Goal: Task Accomplishment & Management: Use online tool/utility

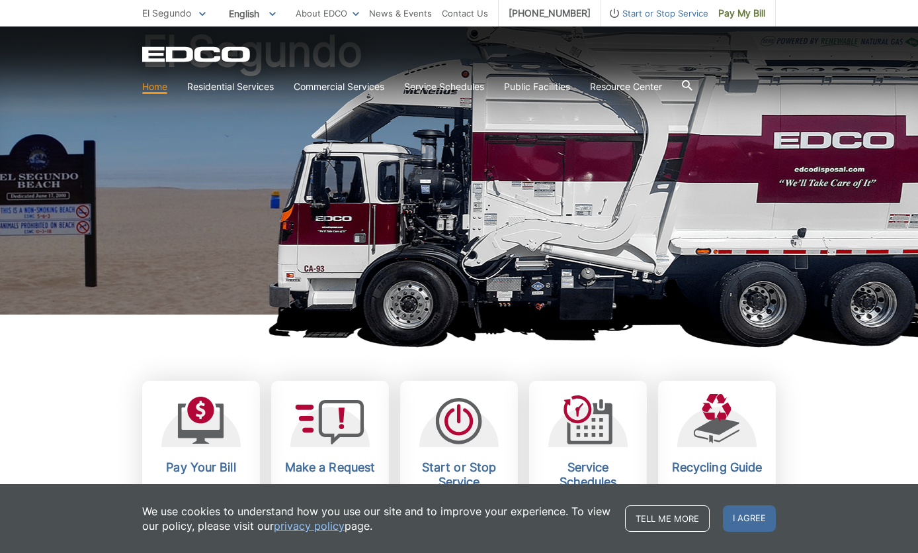
scroll to position [145, 0]
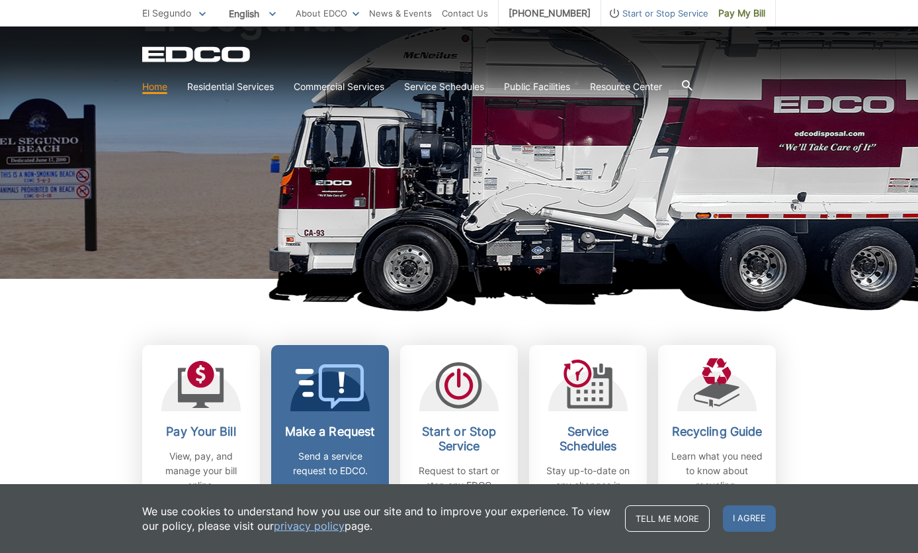
click at [317, 408] on icon at bounding box center [330, 386] width 69 height 44
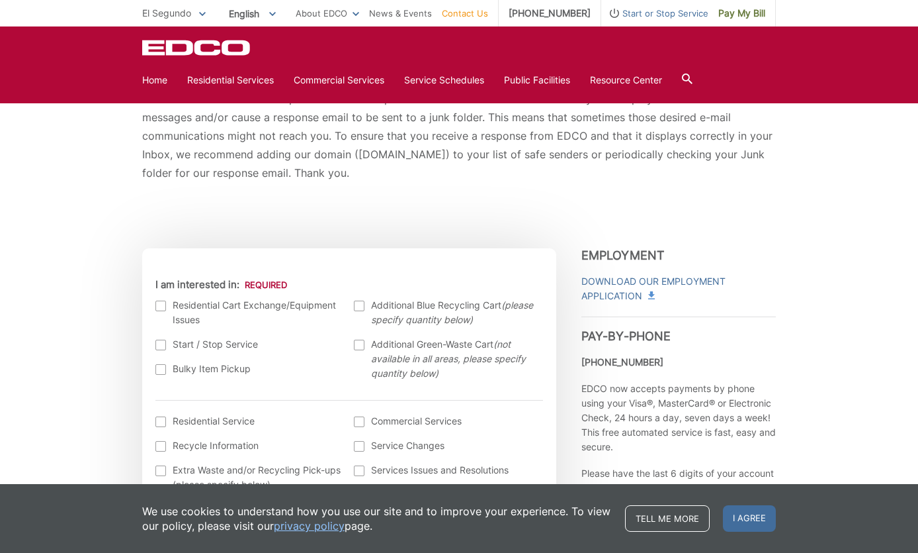
scroll to position [263, 0]
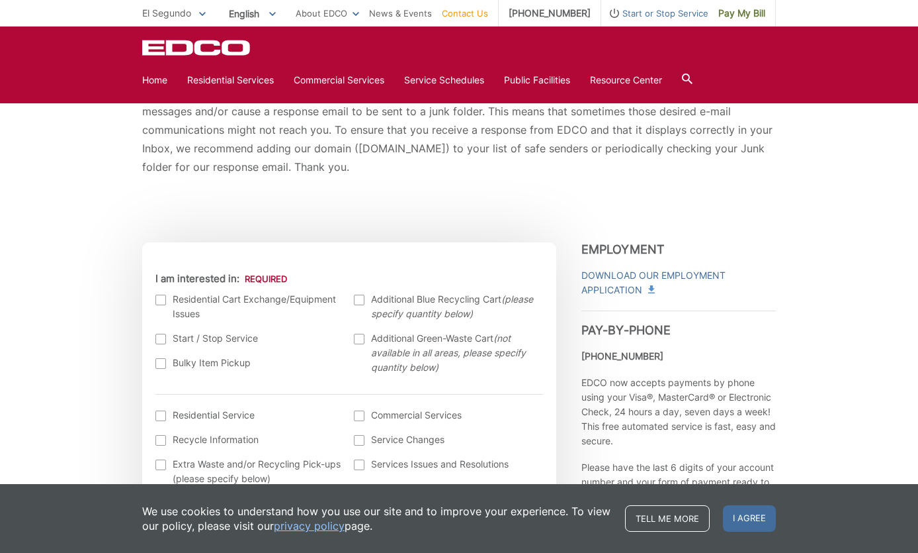
click at [159, 363] on div at bounding box center [161, 363] width 11 height 11
click at [0, 0] on input "Bulky Item Pickup" at bounding box center [0, 0] width 0 height 0
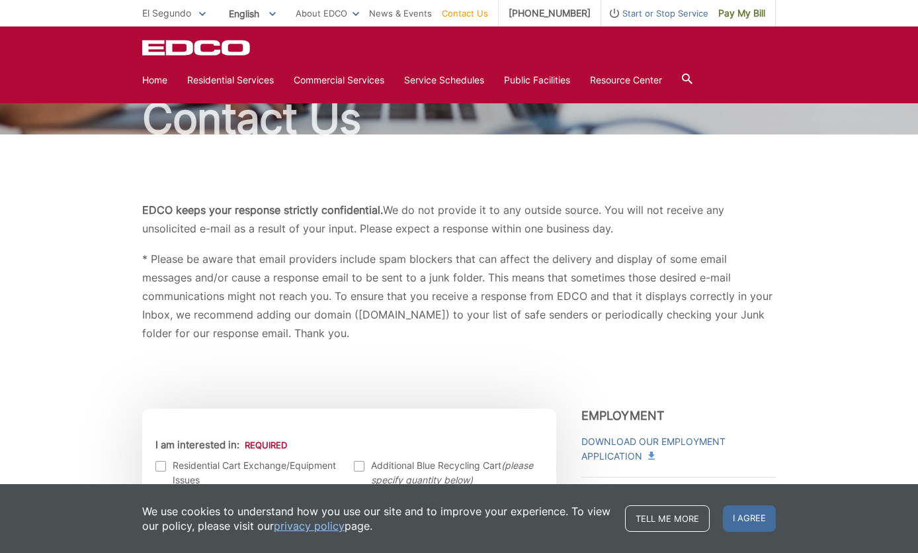
scroll to position [0, 0]
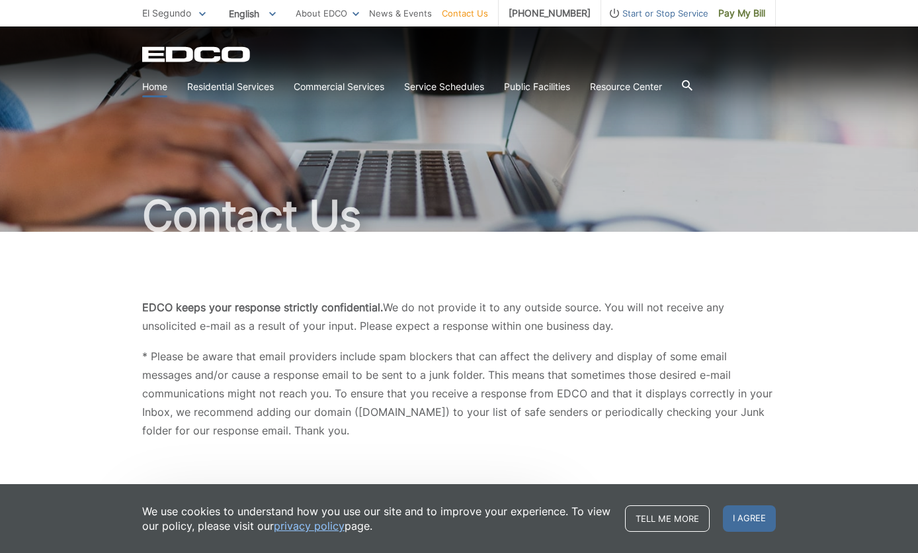
click at [159, 89] on link "Home" at bounding box center [154, 86] width 25 height 15
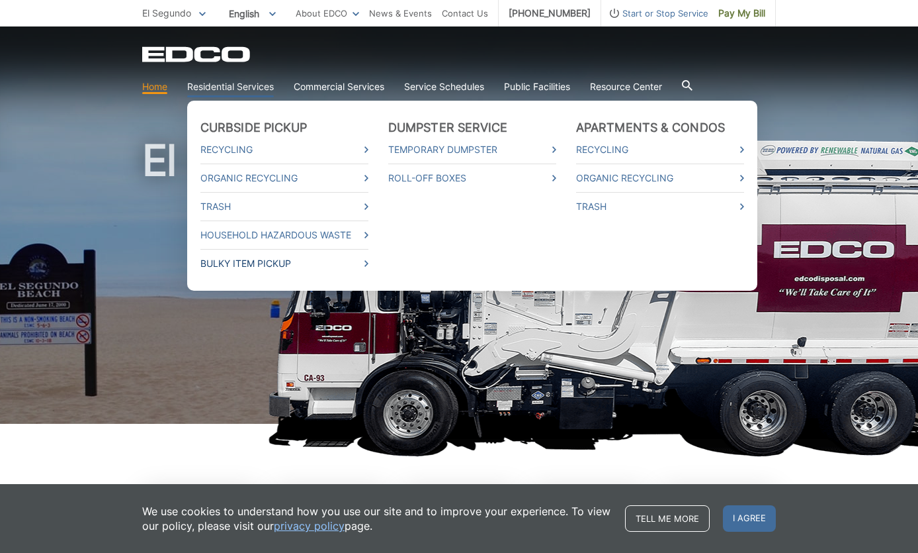
click at [367, 265] on icon at bounding box center [367, 263] width 4 height 7
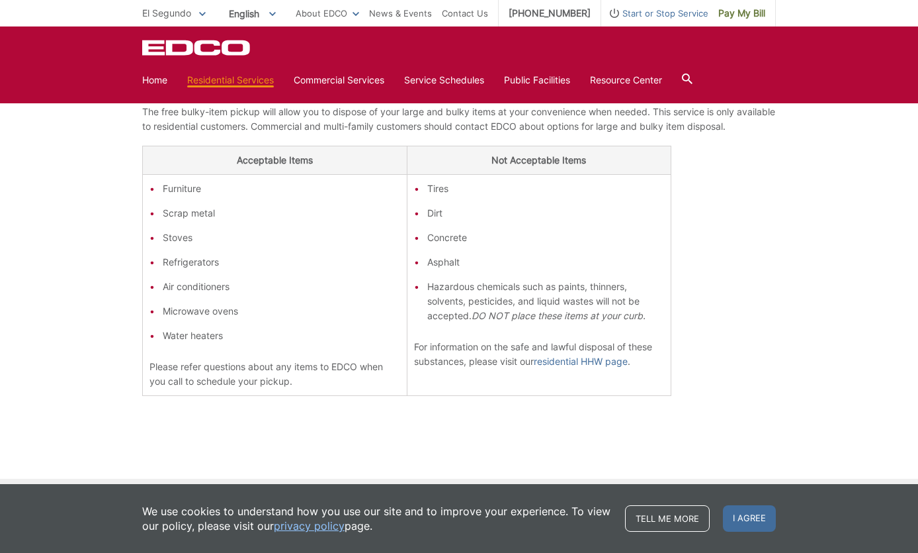
scroll to position [357, 0]
